Goal: Transaction & Acquisition: Purchase product/service

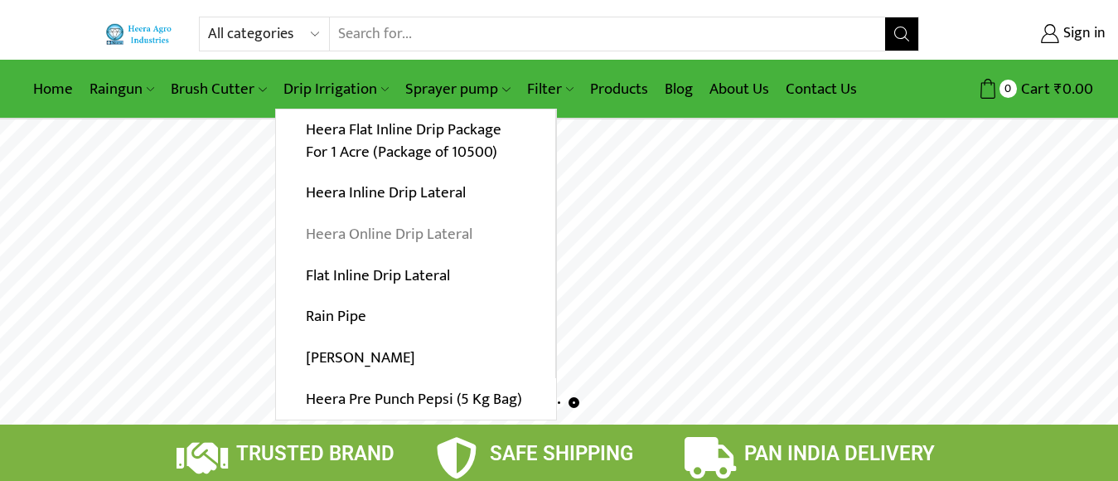
click at [392, 231] on link "Heera Online Drip Lateral" at bounding box center [415, 234] width 279 height 41
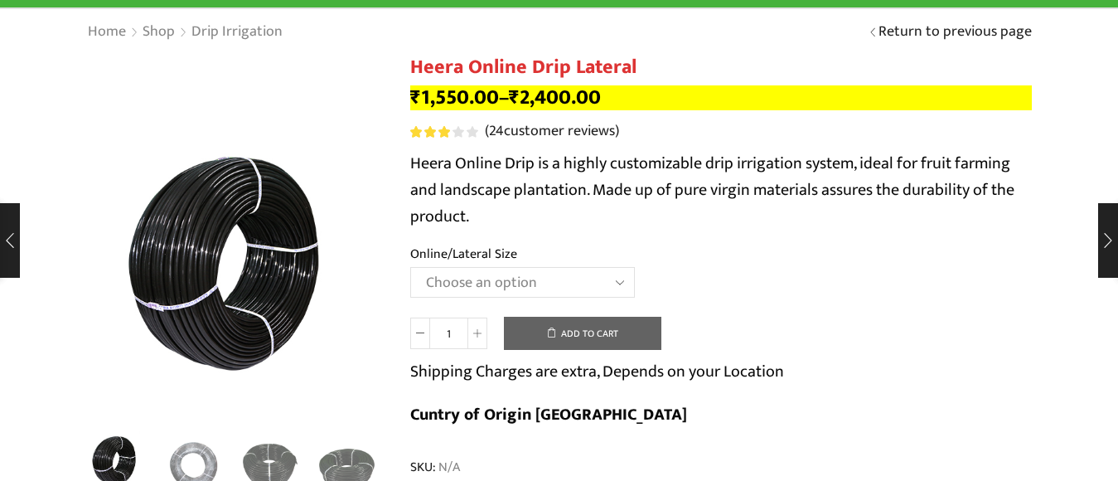
scroll to position [110, 0]
click at [410, 267] on select "Choose an option Heera Online 16MM Heera Online GOLD 16MM Heera Online 12MM Hee…" at bounding box center [522, 282] width 225 height 31
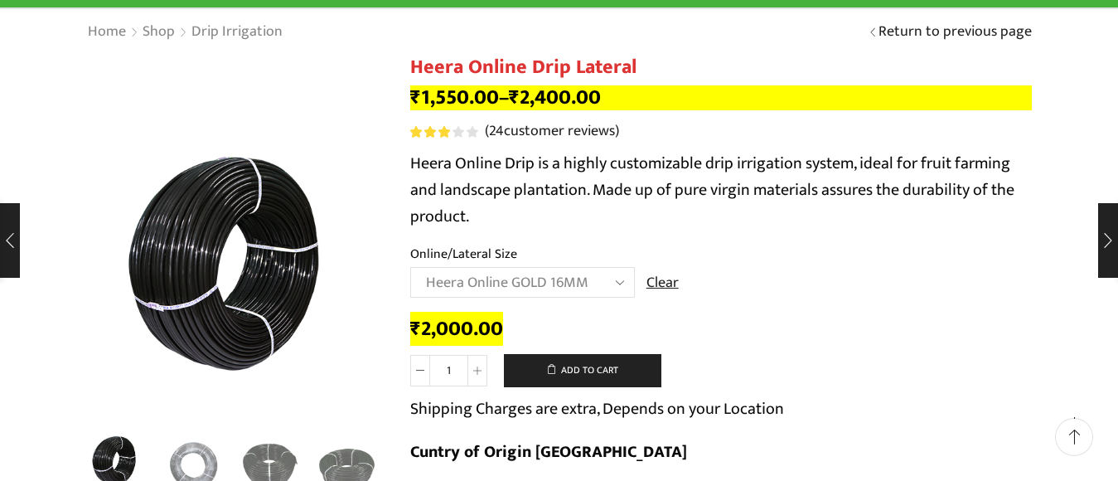
click at [626, 276] on select "Choose an option Heera Online 16MM Heera Online GOLD 16MM Heera Online 12MM Hee…" at bounding box center [522, 282] width 225 height 31
click at [410, 267] on select "Choose an option Heera Online 16MM Heera Online GOLD 16MM Heera Online 12MM Hee…" at bounding box center [522, 282] width 225 height 31
select select "Heera Online 16MM"
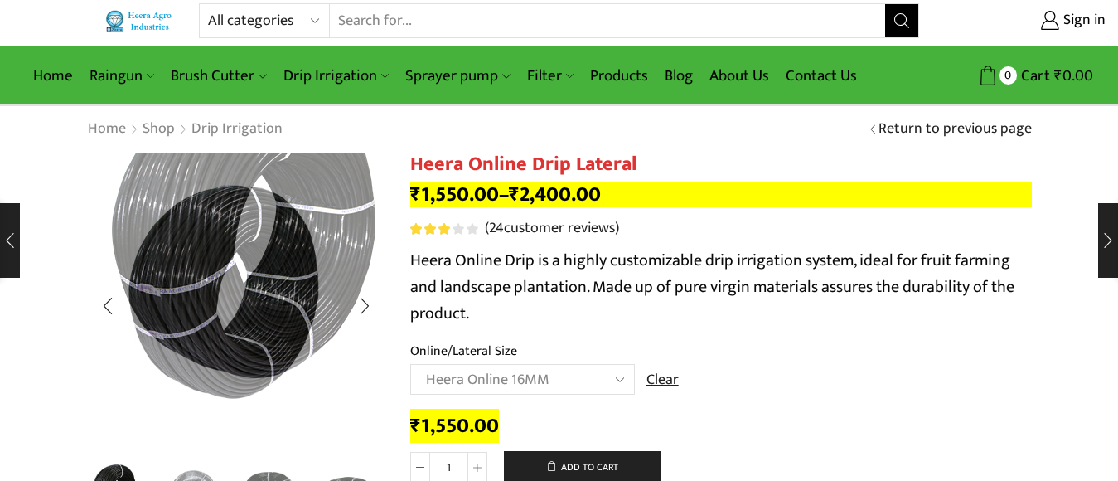
scroll to position [0, 0]
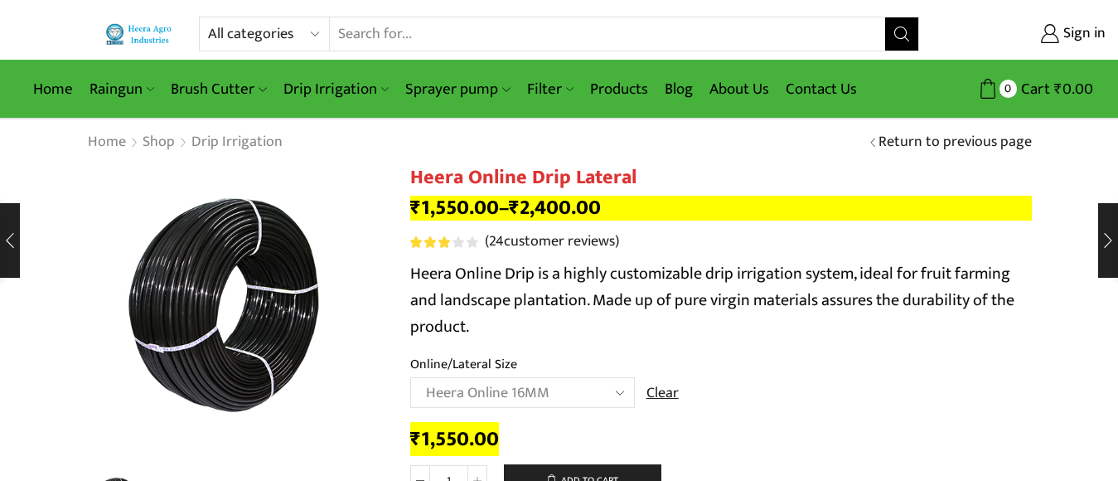
click at [48, 82] on link "Home" at bounding box center [53, 89] width 56 height 39
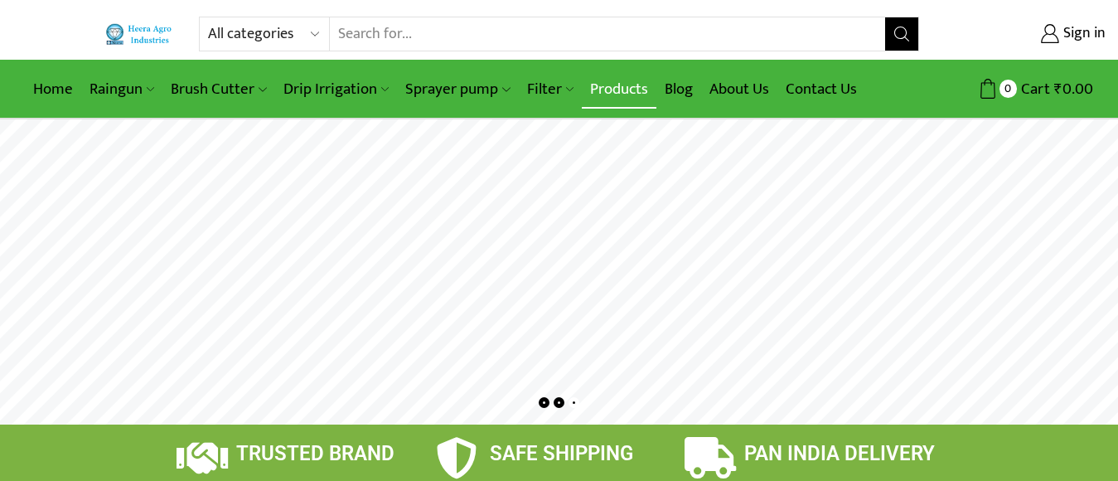
click at [611, 88] on link "Products" at bounding box center [619, 89] width 75 height 39
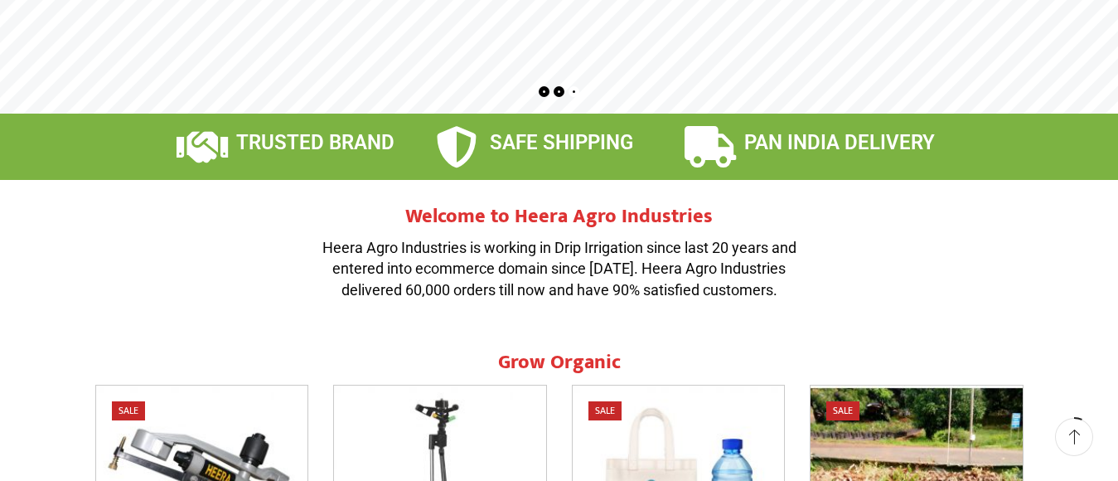
scroll to position [216, 0]
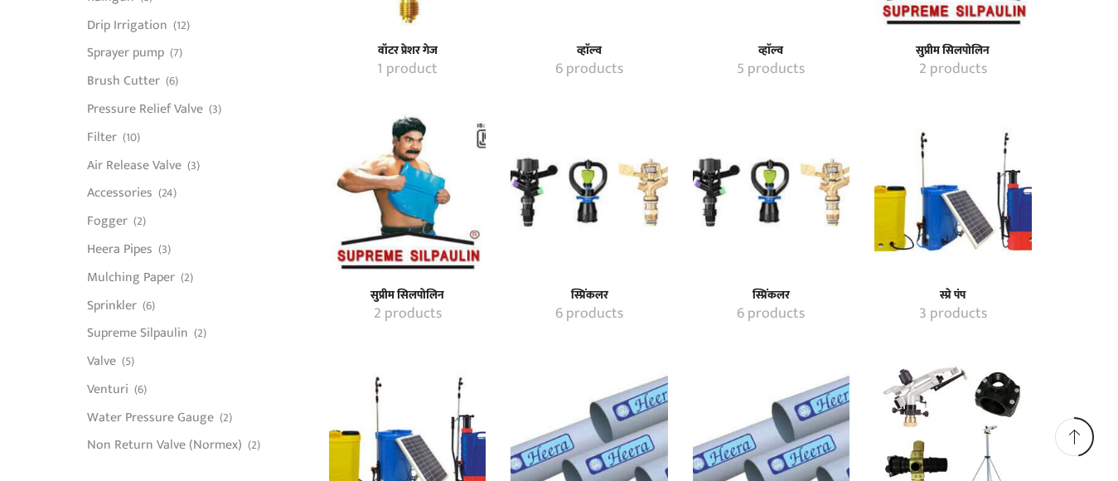
scroll to position [2100, 0]
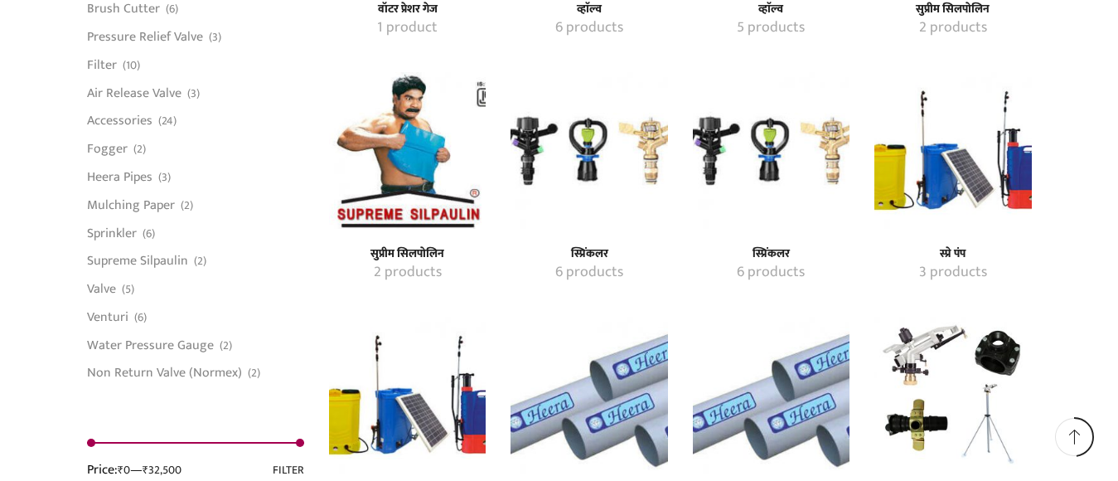
click at [601, 262] on mark "6 products" at bounding box center [589, 273] width 68 height 22
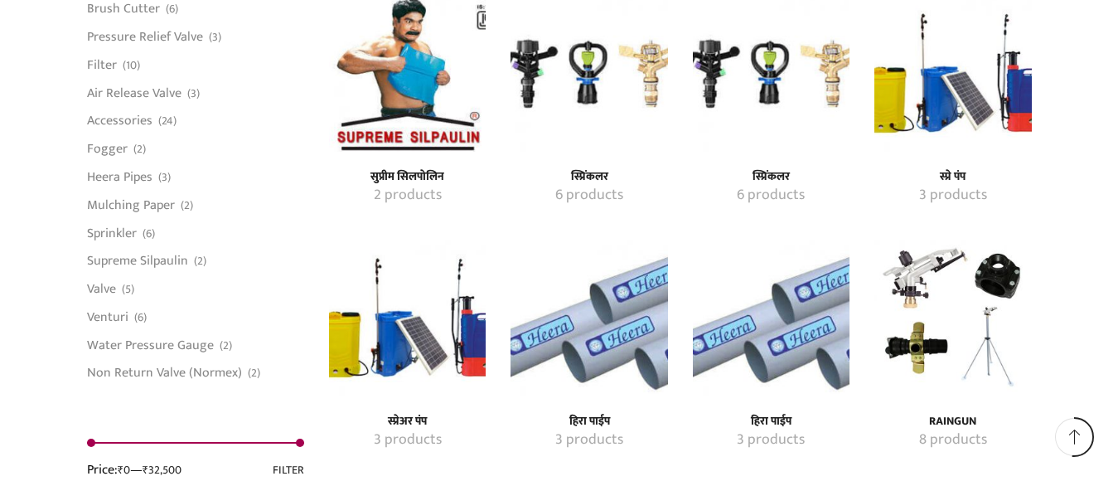
scroll to position [2392, 0]
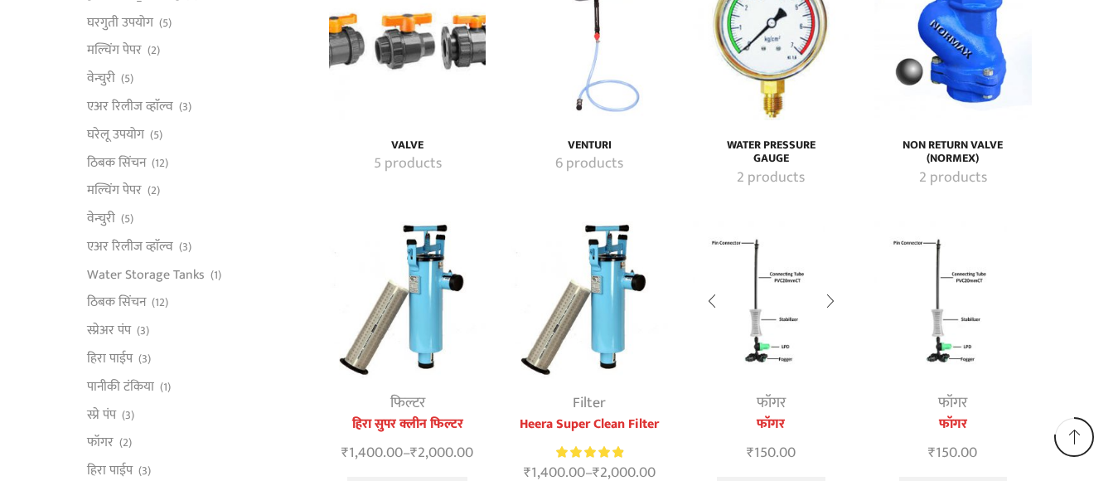
scroll to position [3376, 0]
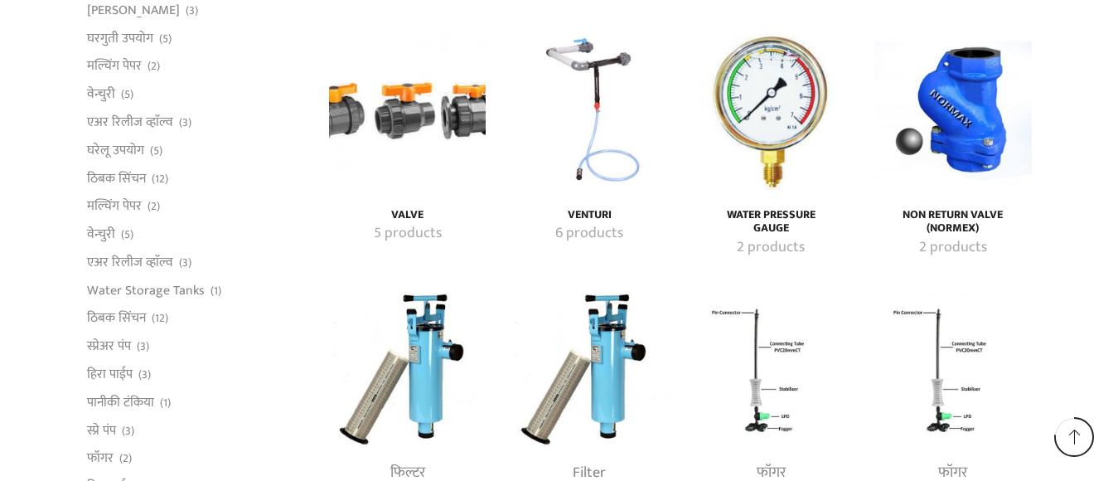
click at [779, 113] on img "Visit product category Water Pressure Gauge" at bounding box center [771, 110] width 157 height 157
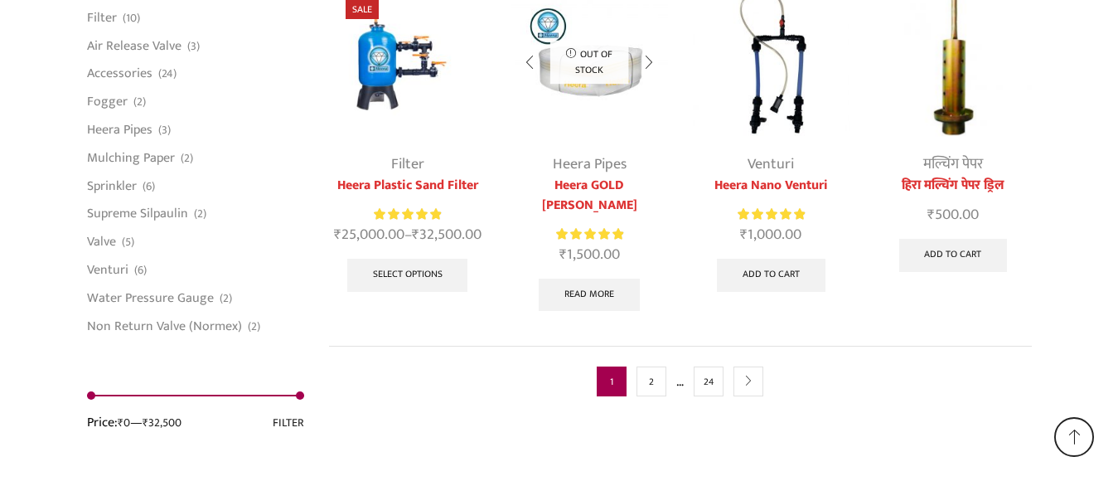
scroll to position [4415, 0]
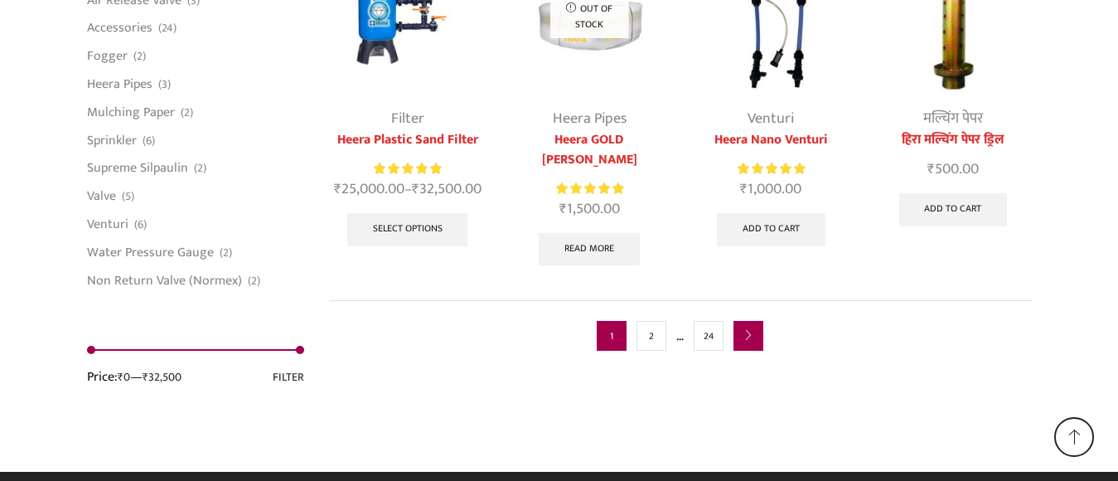
click at [759, 321] on link "next" at bounding box center [749, 336] width 30 height 30
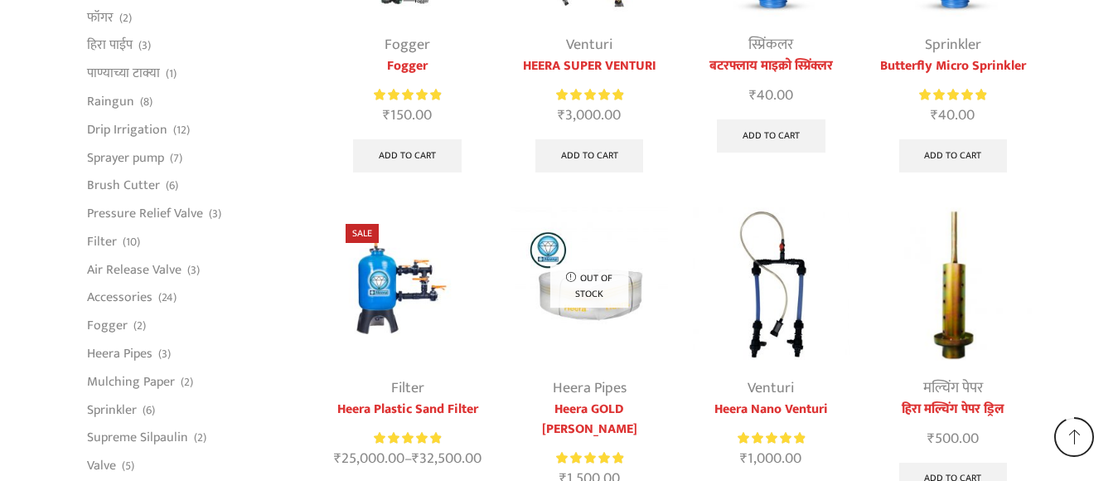
scroll to position [4083, 0]
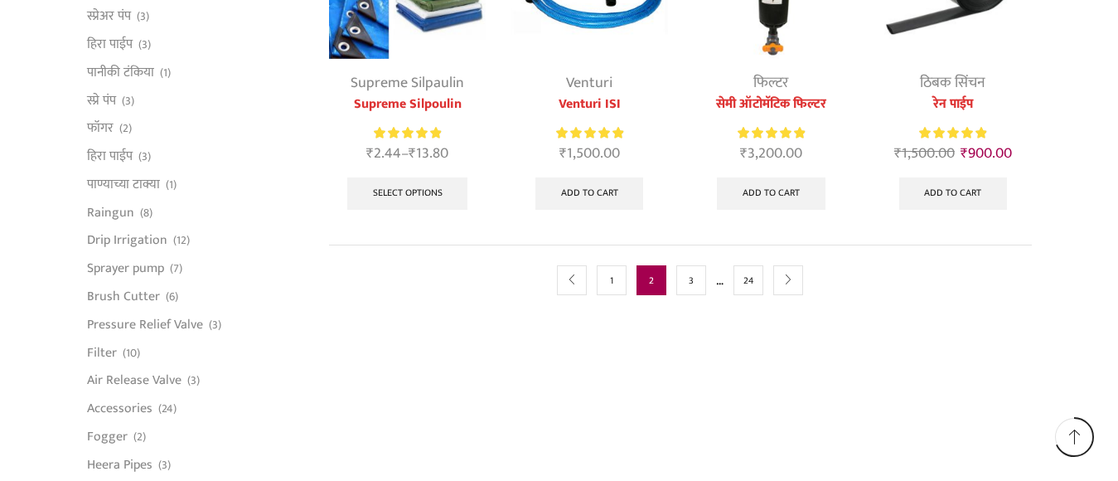
scroll to position [995, 0]
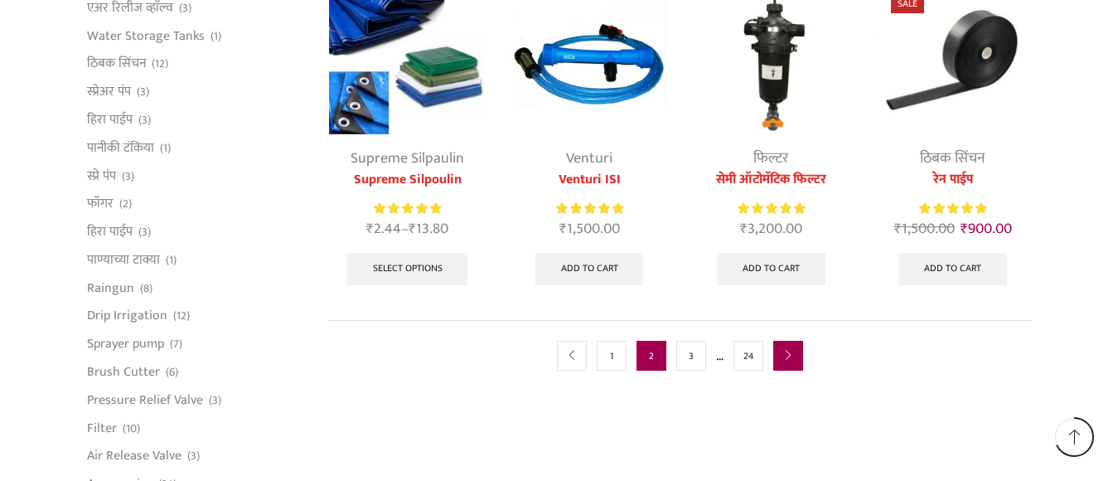
click at [792, 358] on icon "next" at bounding box center [788, 356] width 10 height 10
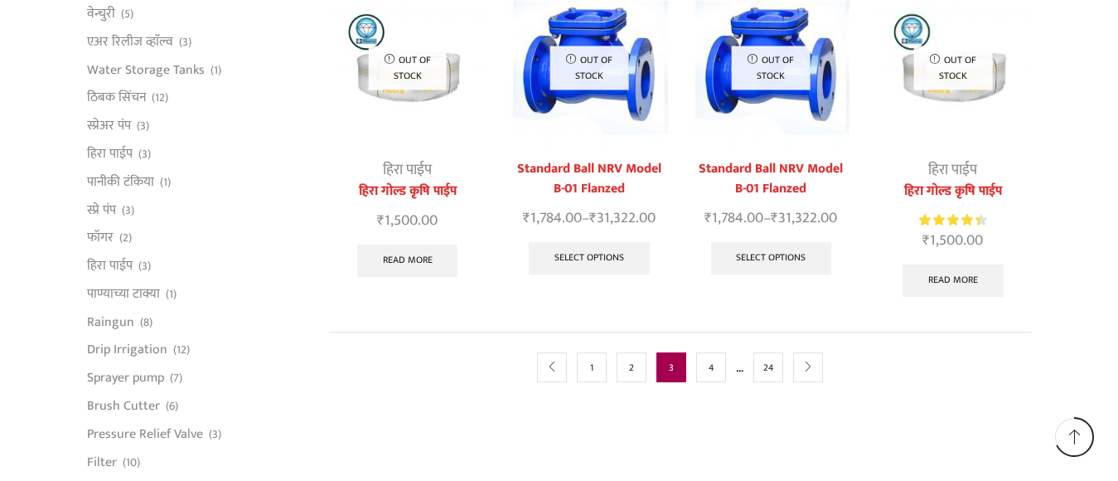
scroll to position [995, 0]
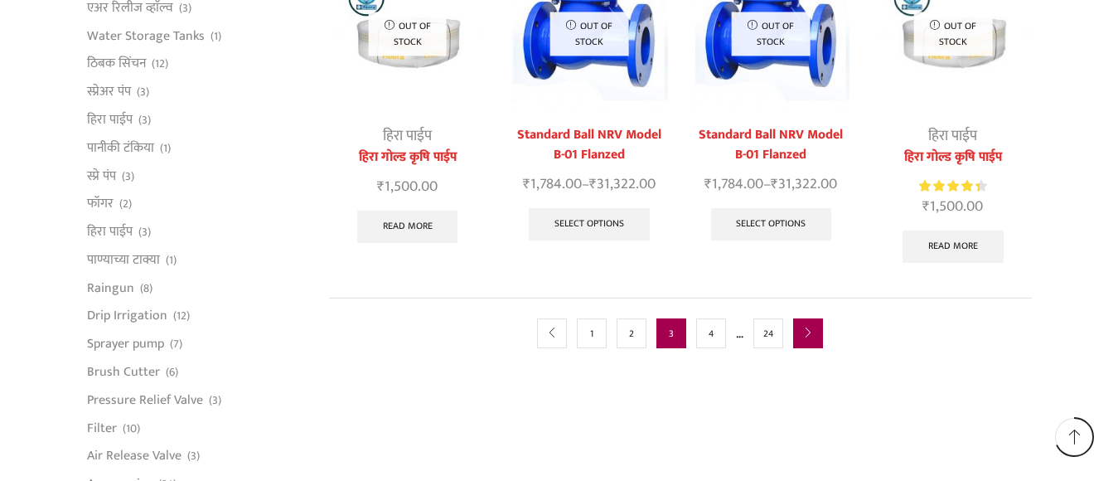
click at [801, 318] on link "next" at bounding box center [808, 333] width 30 height 30
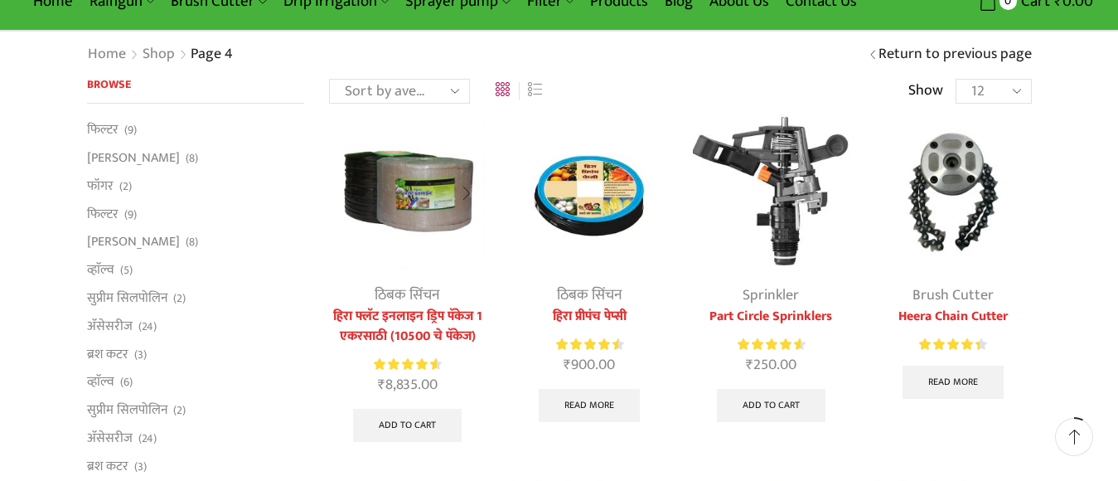
scroll to position [110, 0]
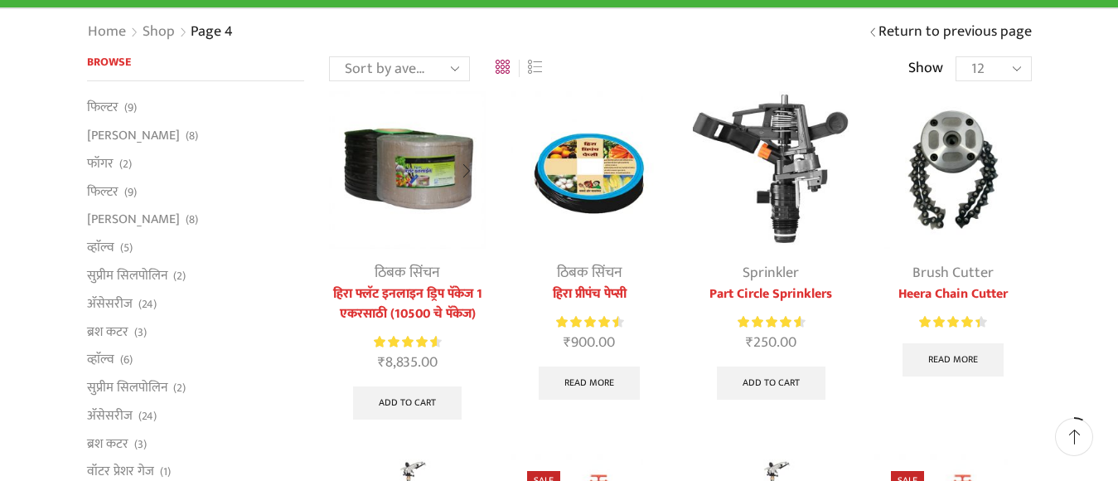
click at [430, 227] on img at bounding box center [407, 169] width 157 height 157
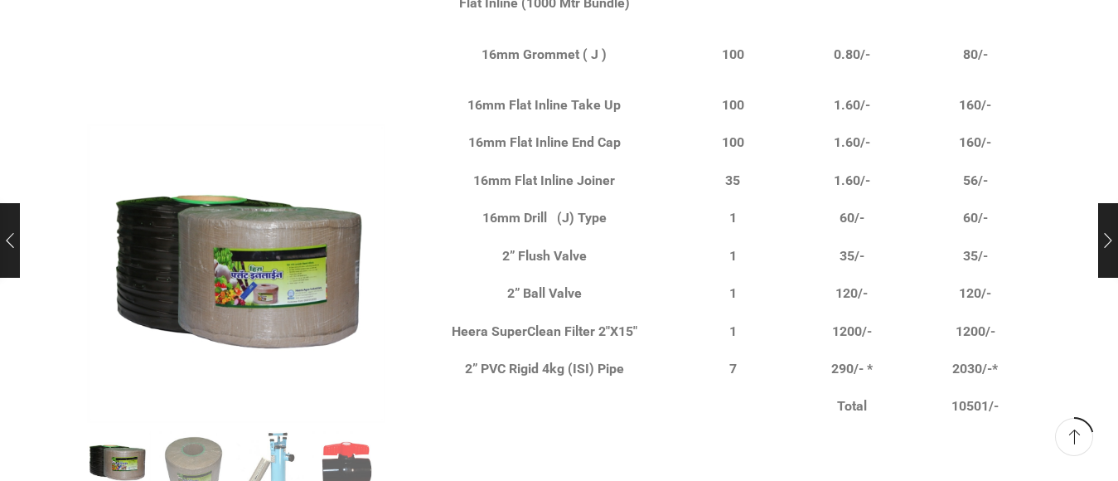
scroll to position [995, 0]
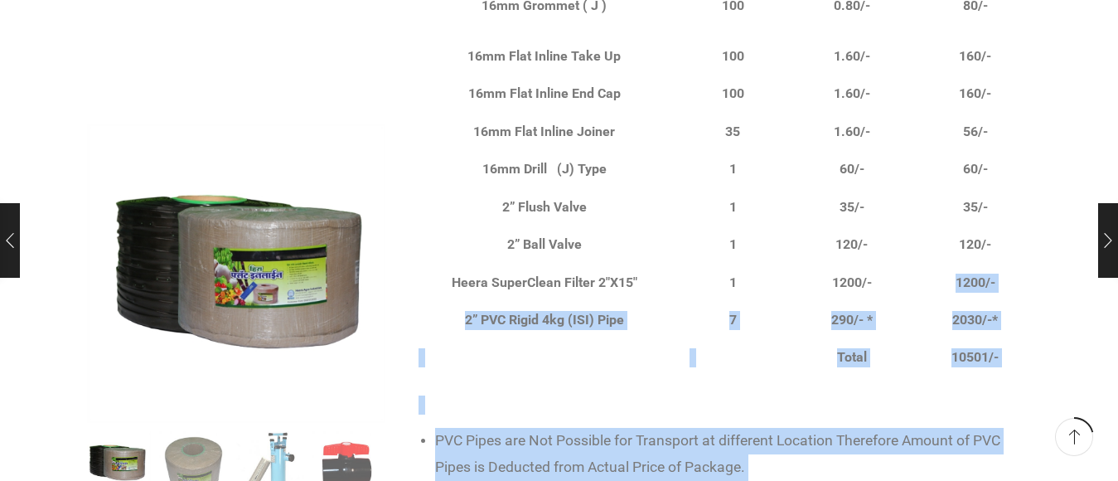
drag, startPoint x: 985, startPoint y: 236, endPoint x: 1031, endPoint y: 244, distance: 47.0
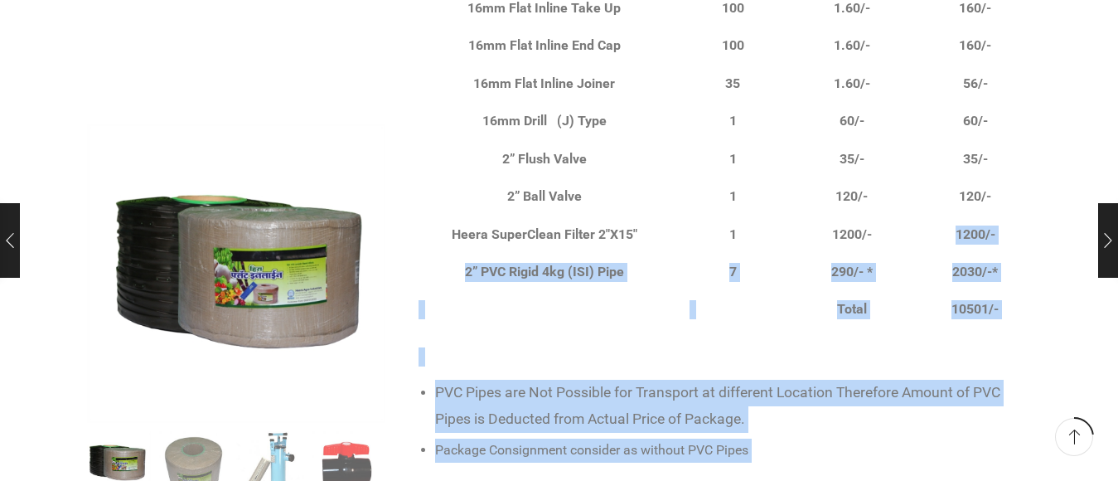
scroll to position [1105, 0]
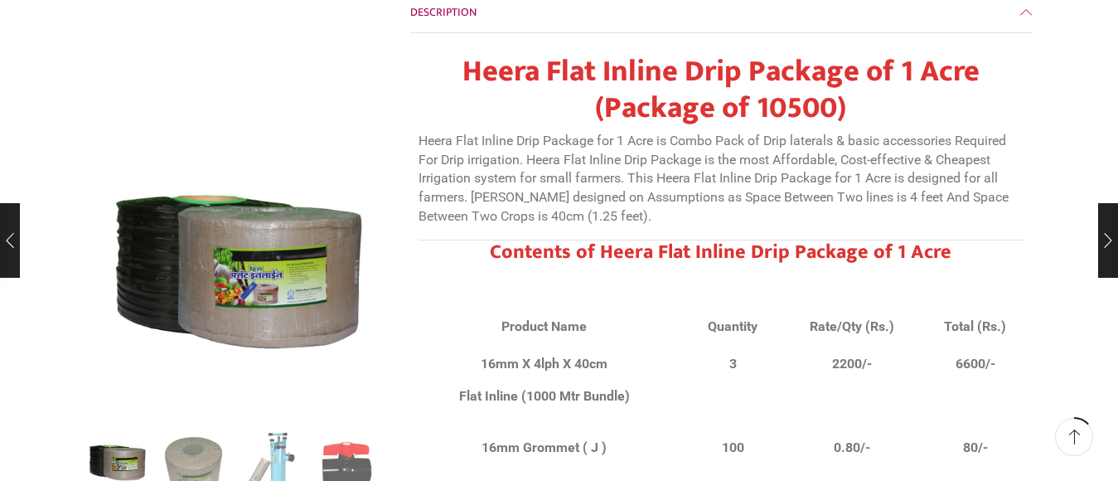
scroll to position [663, 0]
